Goal: Navigation & Orientation: Find specific page/section

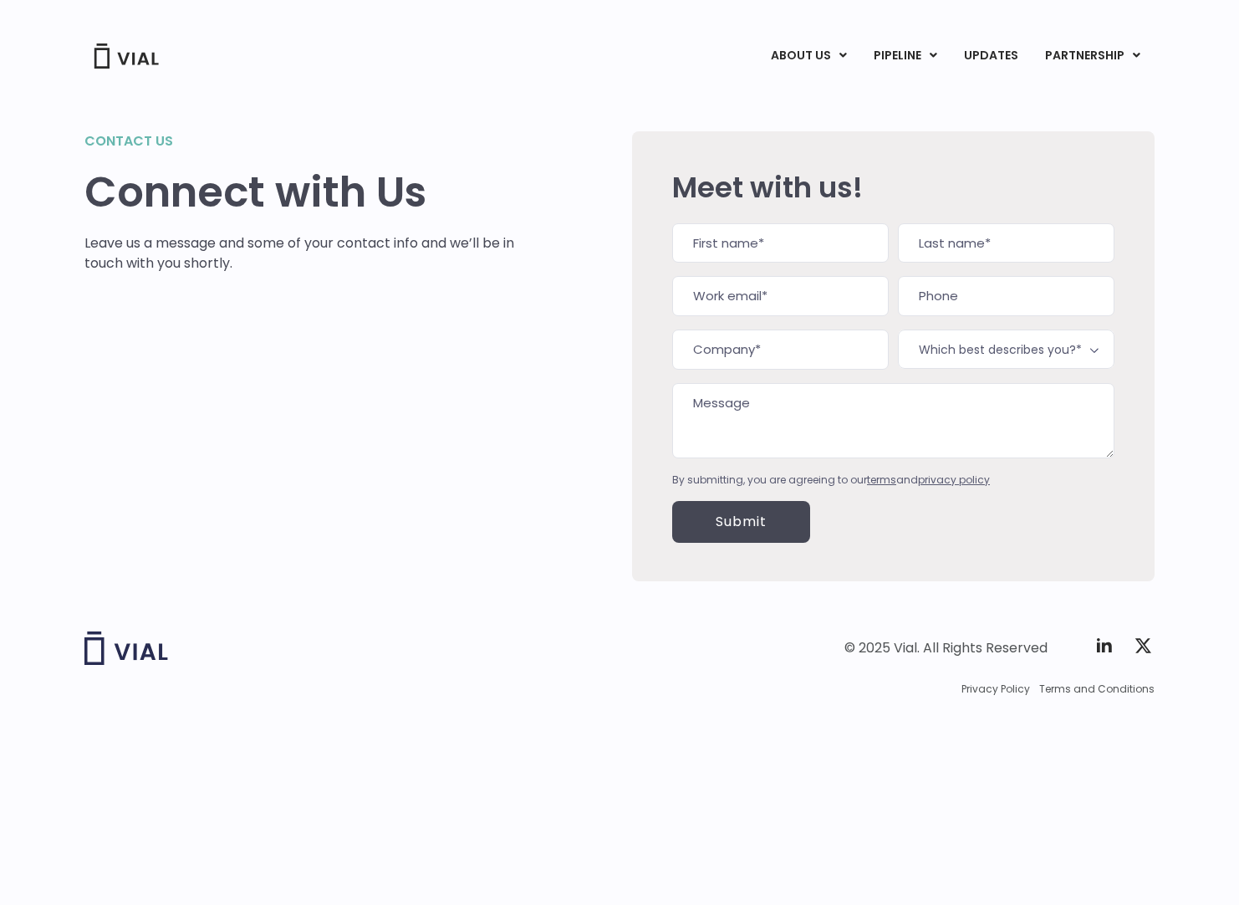
click at [143, 645] on img at bounding box center [126, 647] width 84 height 33
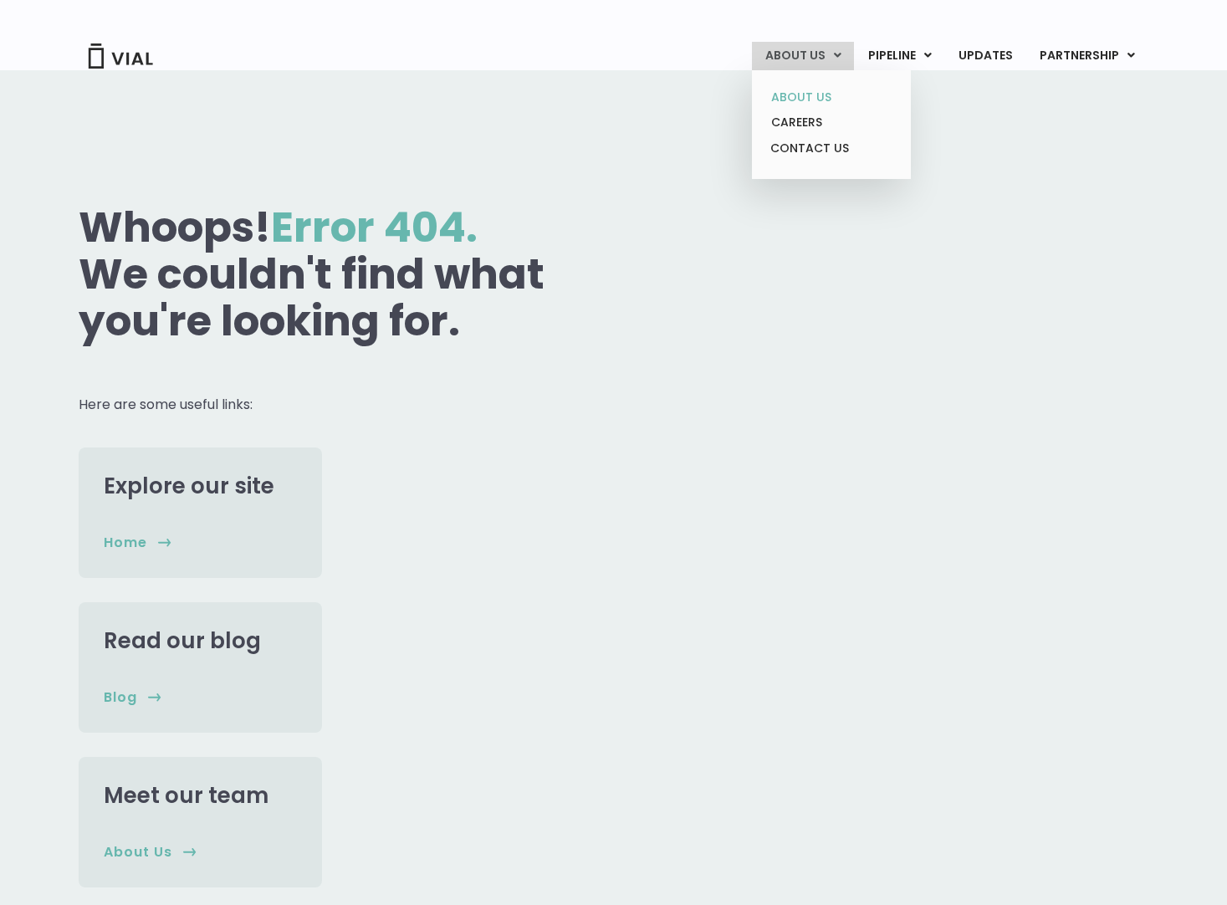
click at [816, 99] on link "ABOUT US" at bounding box center [831, 97] width 146 height 26
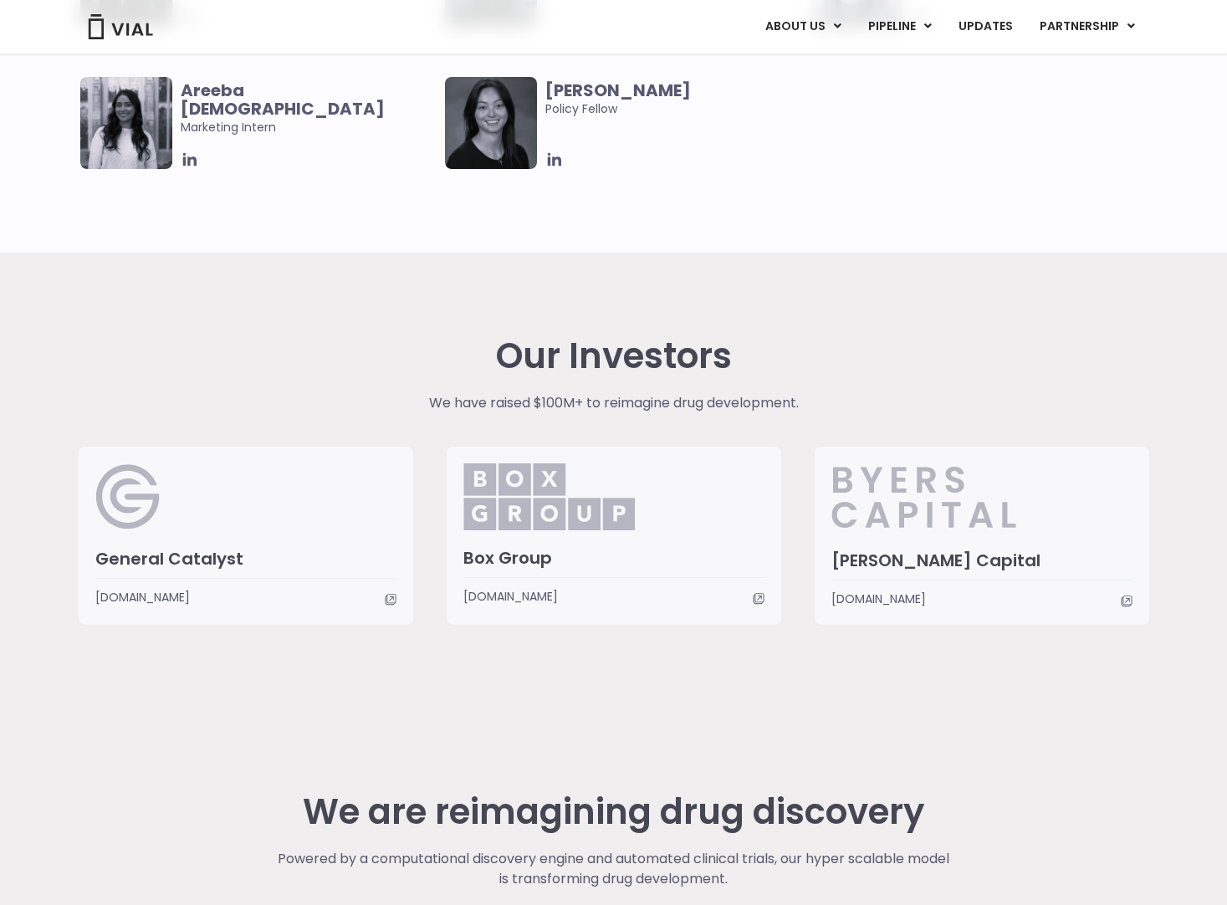
scroll to position [3512, 0]
